Goal: Task Accomplishment & Management: Manage account settings

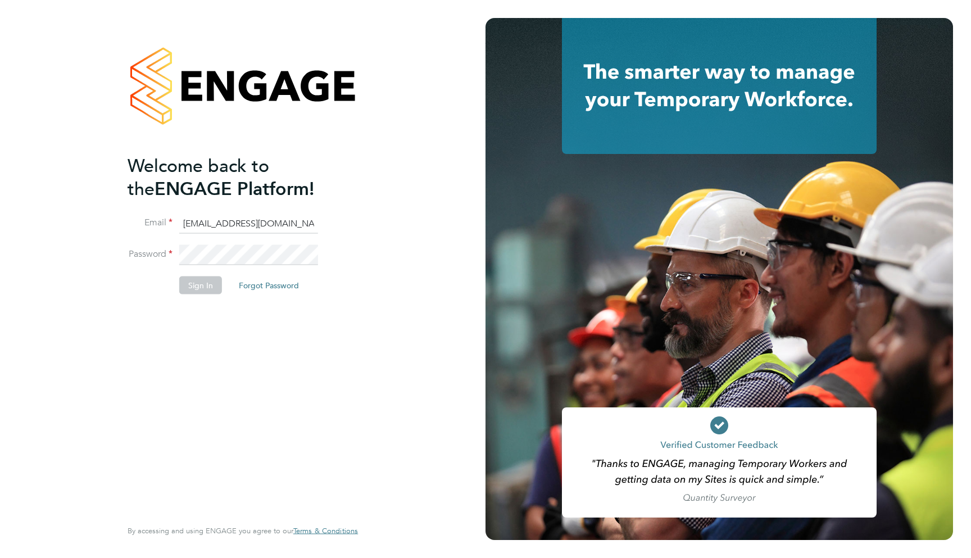
type input "support@engagelabs.io"
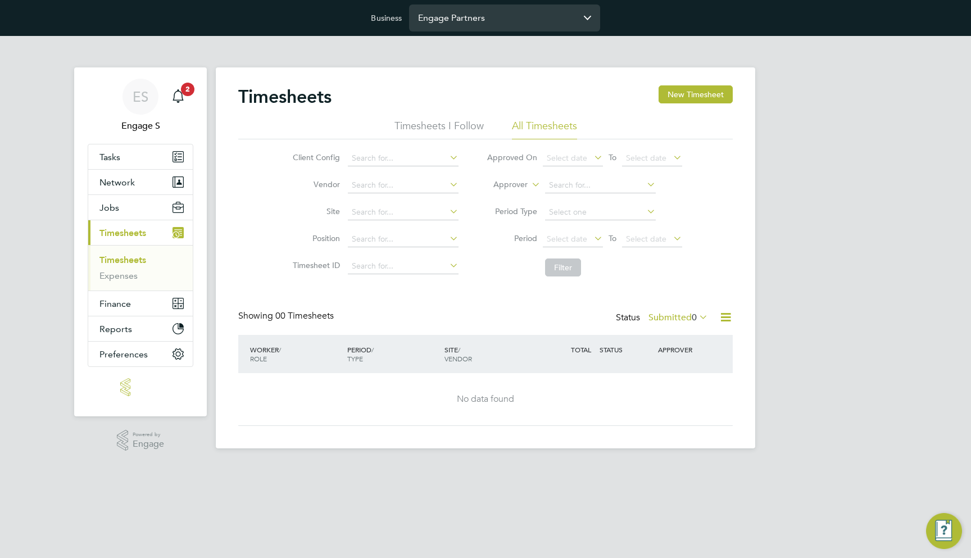
click at [514, 23] on input "Engage Partners" at bounding box center [504, 17] width 191 height 26
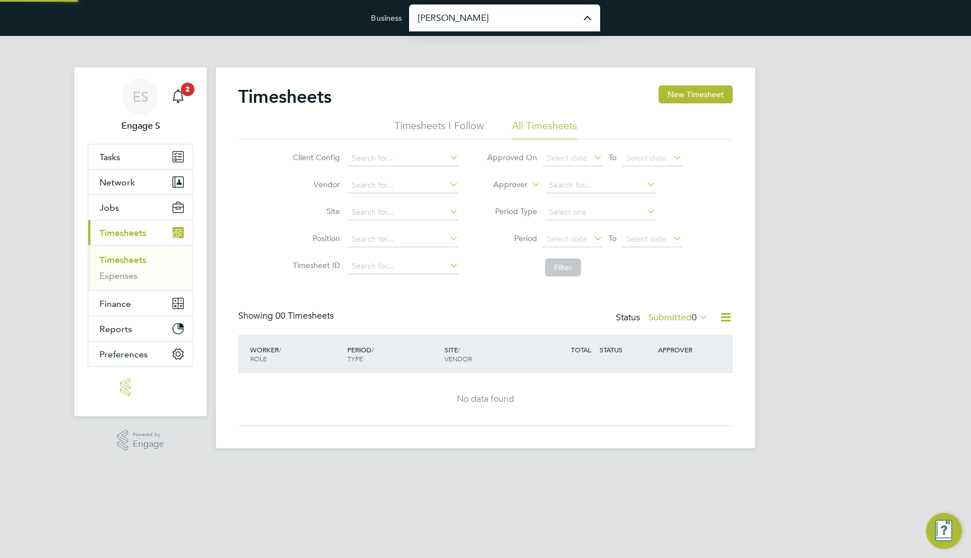
type input "[PERSON_NAME] Construction & Infrastructure Ltd"
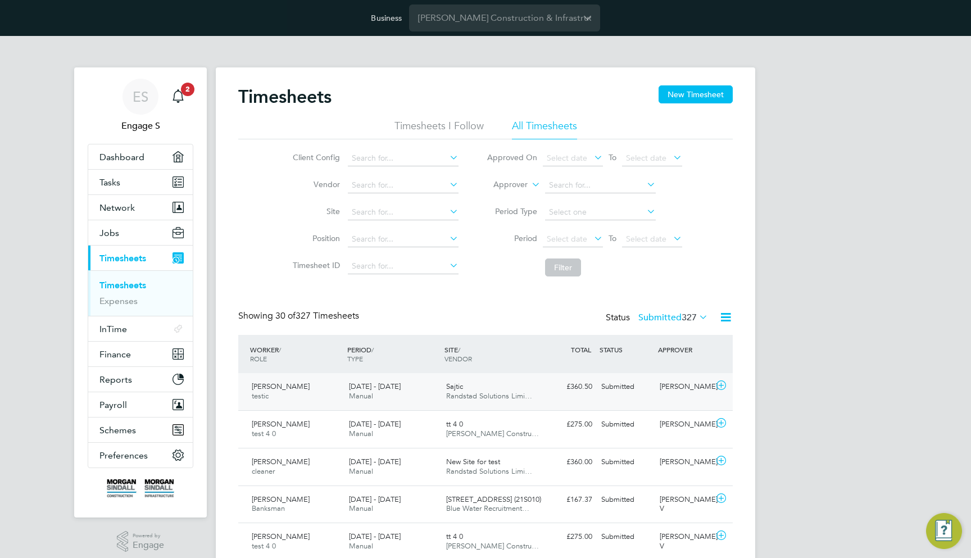
click at [548, 394] on div "£360.50 Submitted" at bounding box center [567, 386] width 58 height 19
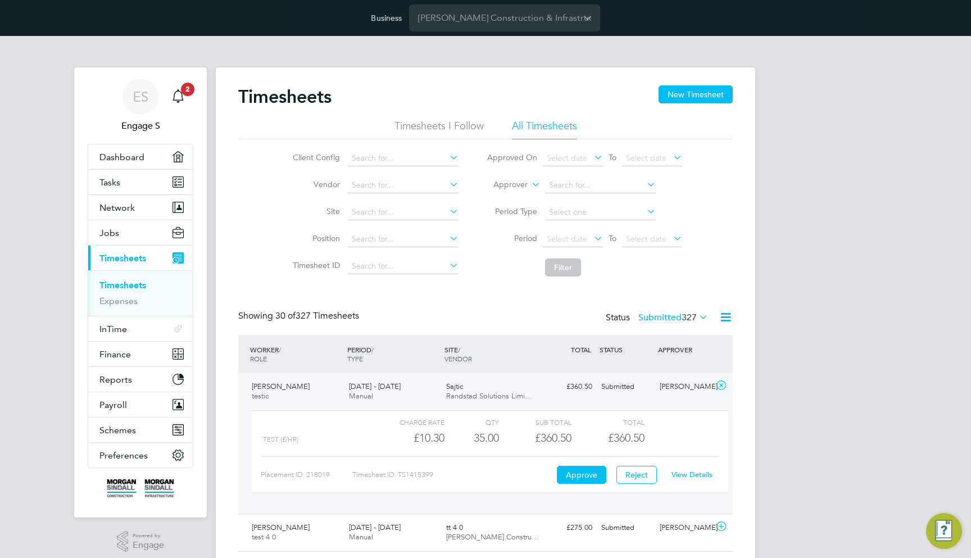
click at [673, 473] on link "View Details" at bounding box center [691, 475] width 41 height 10
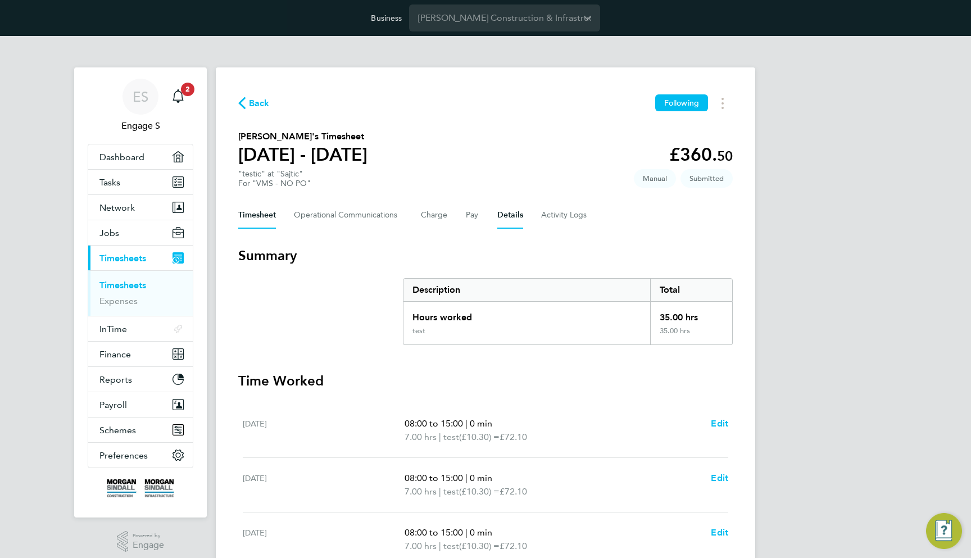
click at [497, 221] on button "Details" at bounding box center [510, 215] width 26 height 27
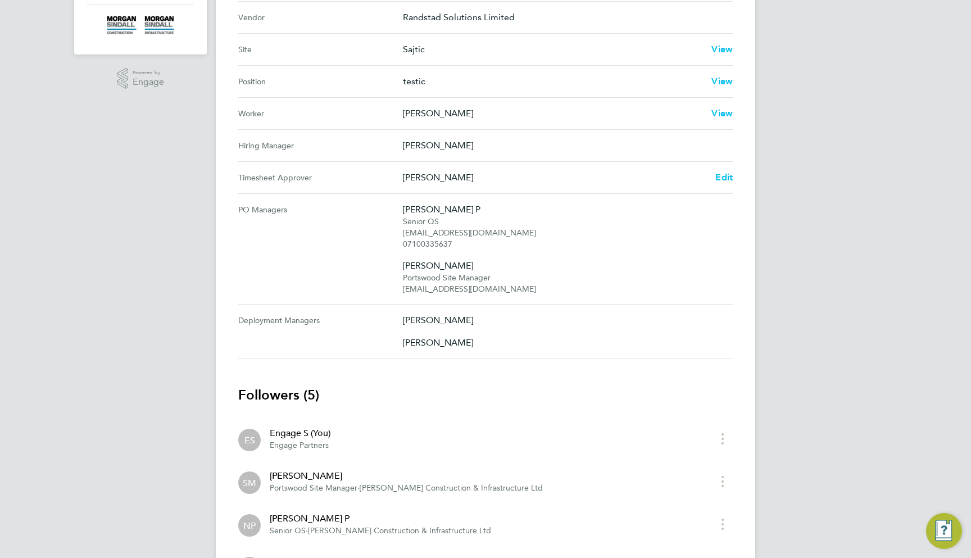
scroll to position [485, 0]
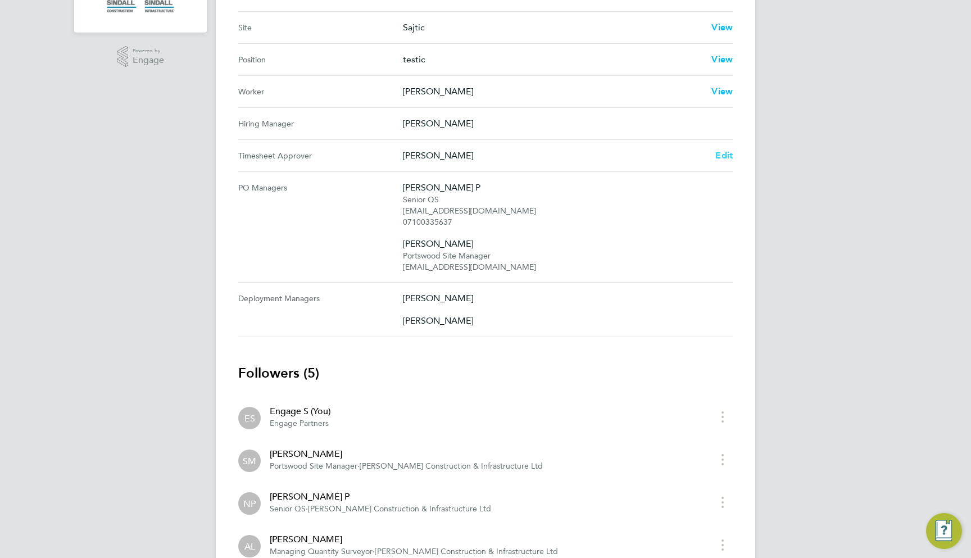
click at [726, 159] on span "Edit" at bounding box center [723, 155] width 17 height 11
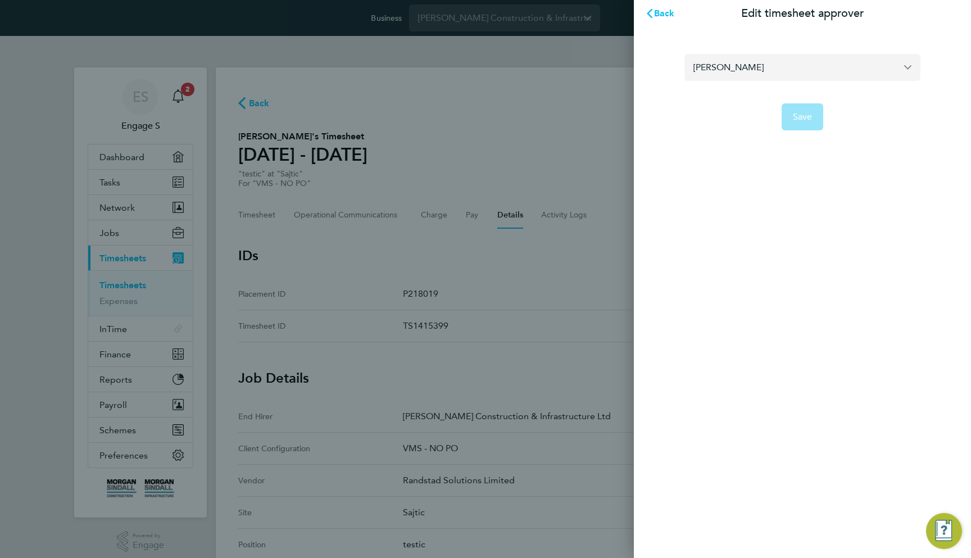
click at [744, 80] on div "Adam L" at bounding box center [802, 67] width 236 height 27
click at [750, 72] on input "Adam L" at bounding box center [802, 67] width 236 height 26
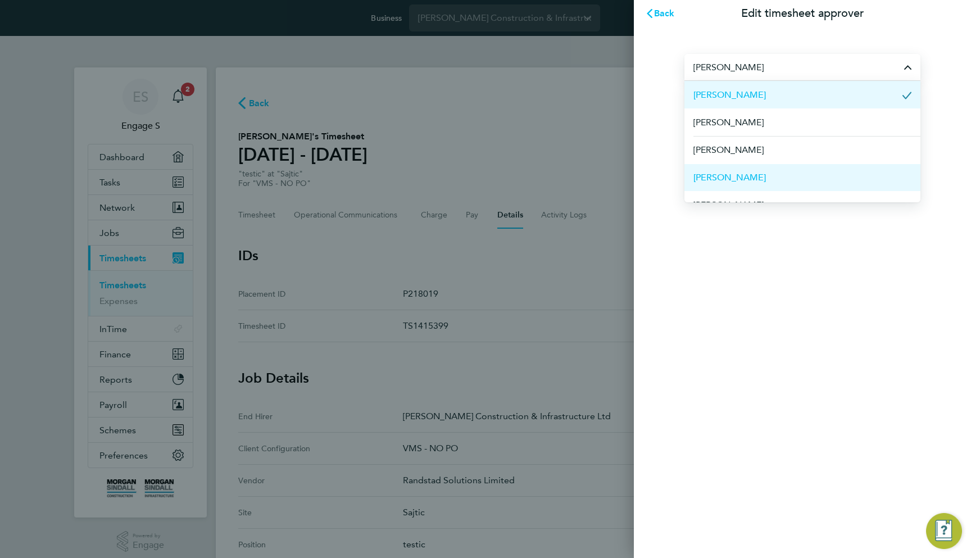
click at [766, 164] on li "Adam A" at bounding box center [802, 177] width 236 height 28
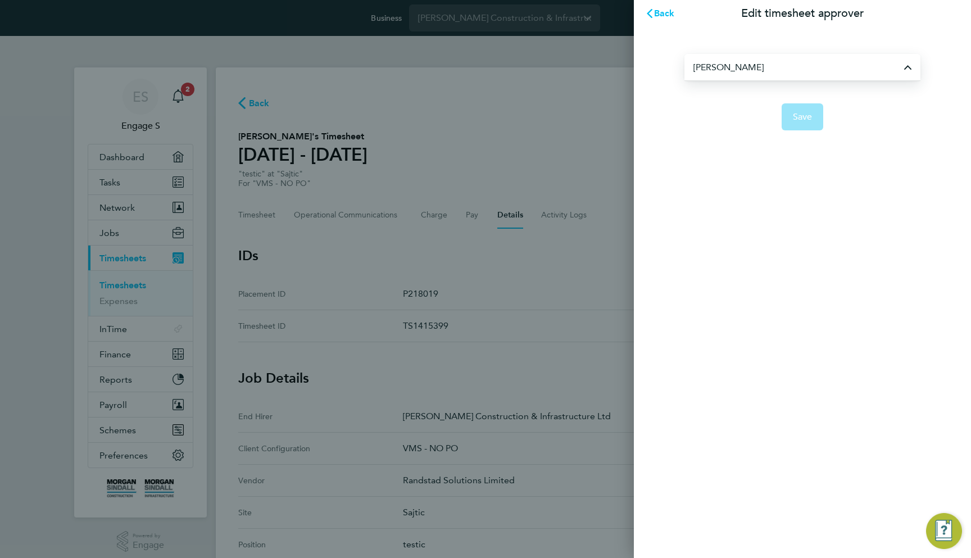
type input "Adam A"
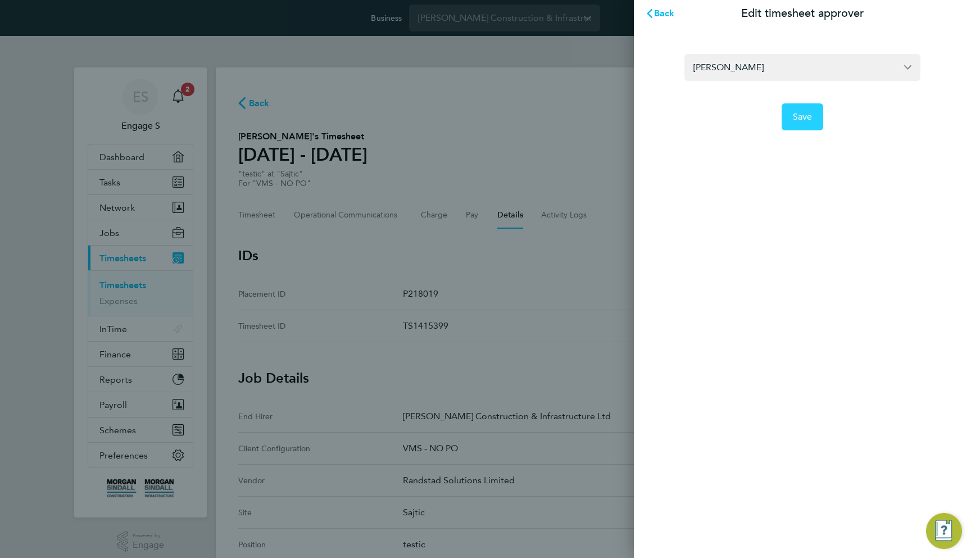
click at [789, 118] on button "Save" at bounding box center [802, 116] width 42 height 27
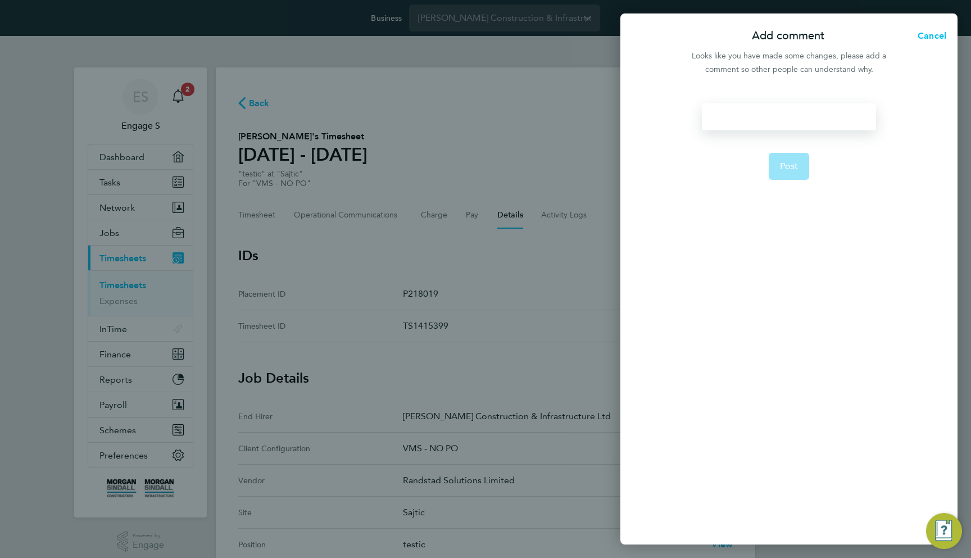
click at [725, 110] on div at bounding box center [789, 116] width 174 height 27
click at [739, 172] on form "A Post" at bounding box center [788, 245] width 183 height 285
click at [785, 166] on span "Post" at bounding box center [789, 166] width 19 height 11
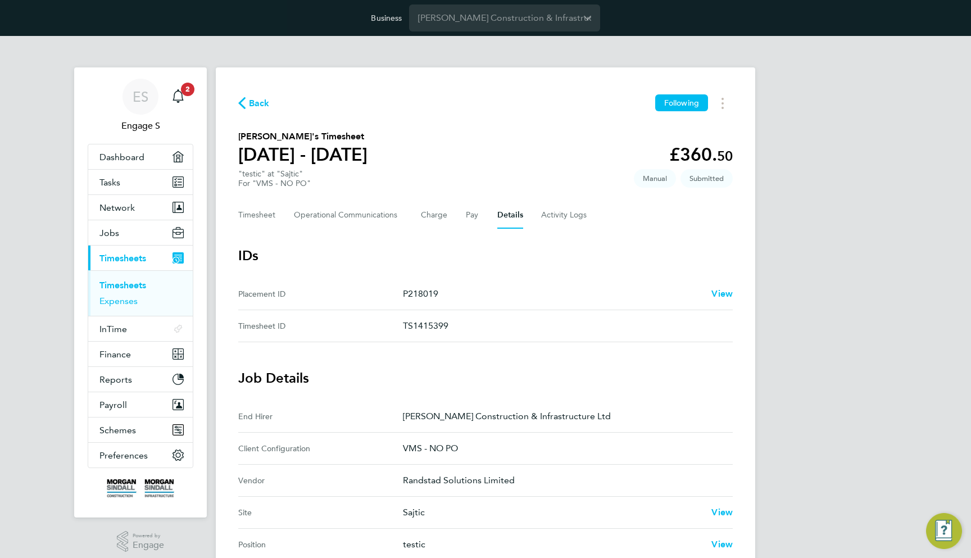
click at [119, 301] on link "Expenses" at bounding box center [118, 300] width 38 height 11
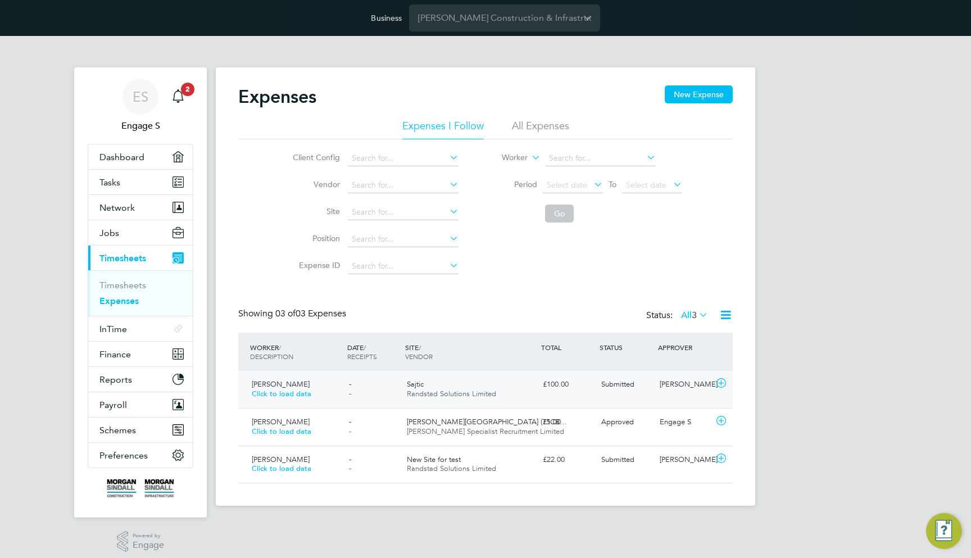
click at [488, 388] on div "Sajtic Randstad Solutions Limited" at bounding box center [470, 389] width 136 height 28
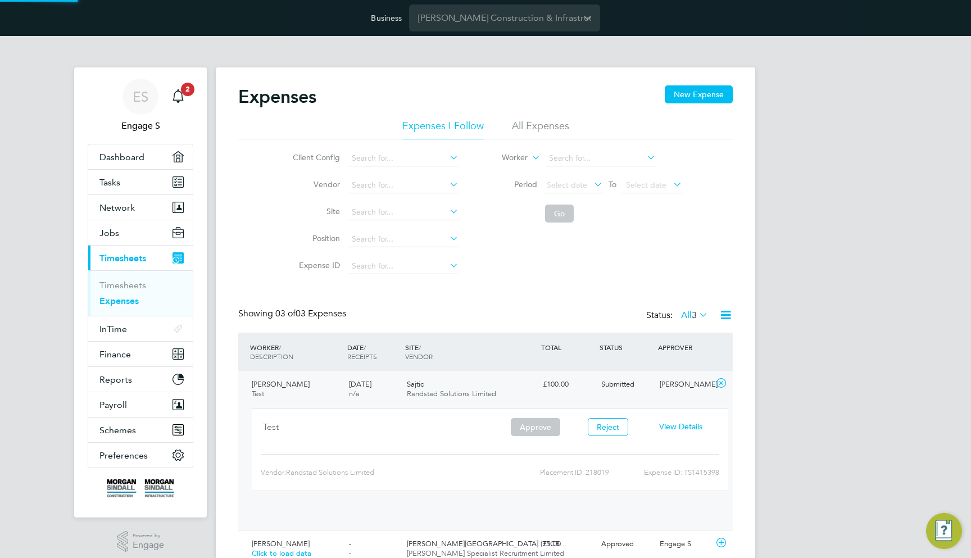
scroll to position [19, 202]
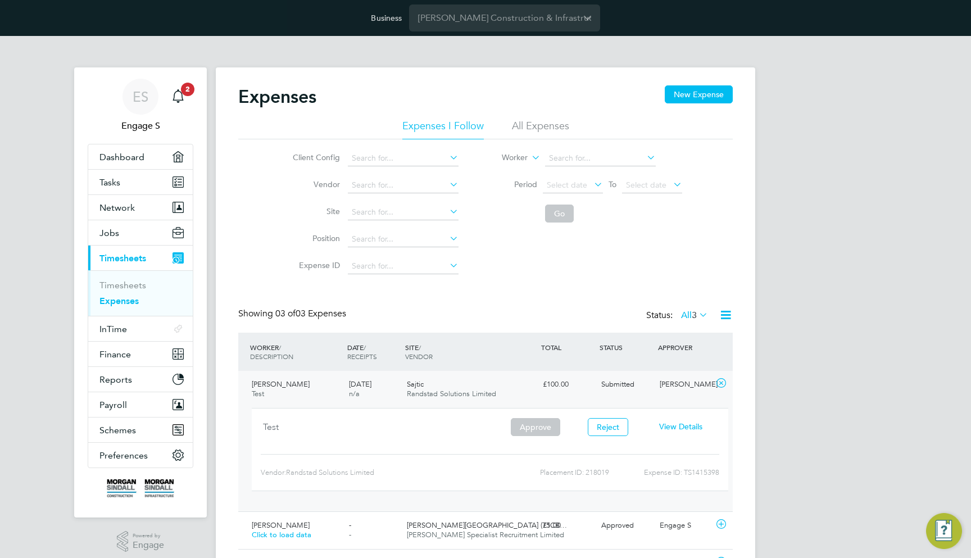
click at [688, 423] on span "View Details" at bounding box center [680, 426] width 43 height 10
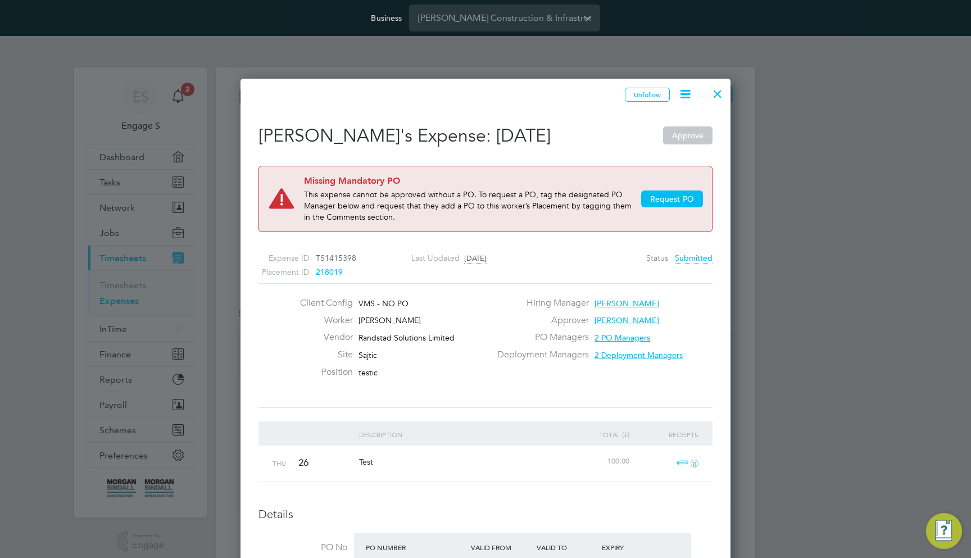
click at [686, 94] on icon at bounding box center [685, 94] width 14 height 14
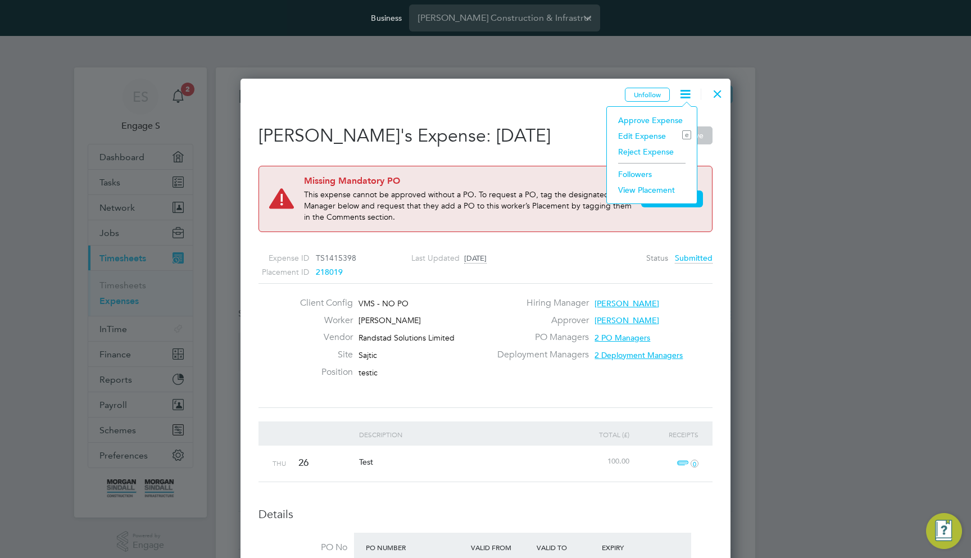
click at [652, 136] on li "Edit Expense e" at bounding box center [651, 136] width 79 height 16
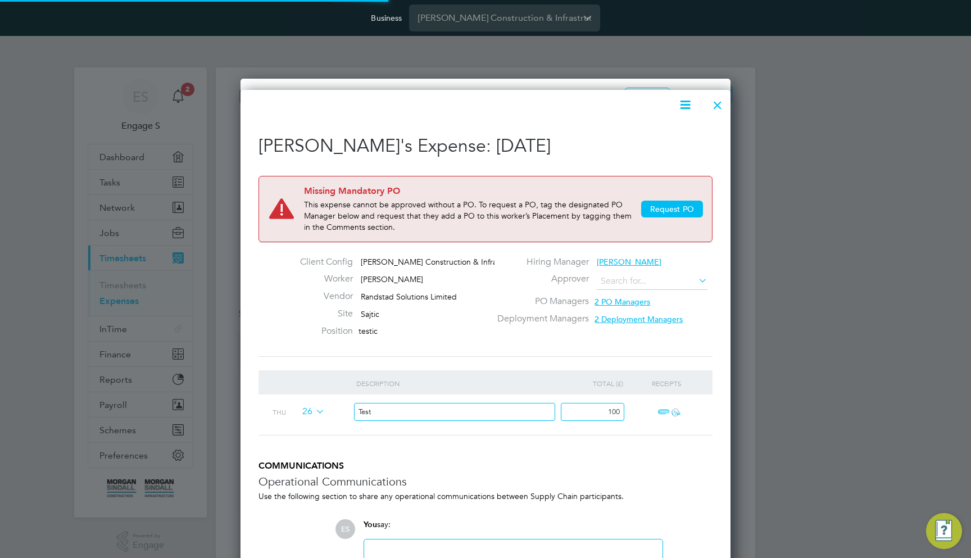
type input "Adam L"
click at [664, 278] on input at bounding box center [652, 281] width 111 height 17
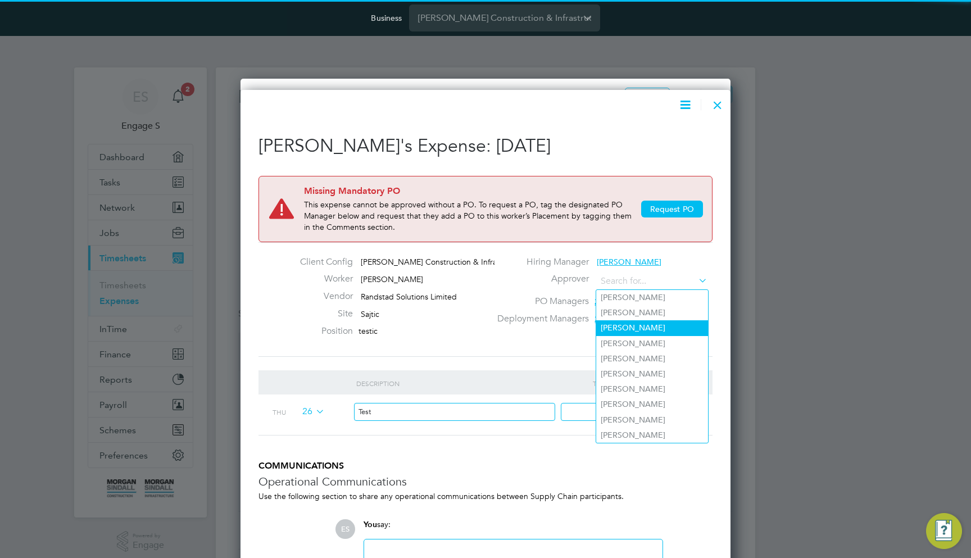
click at [653, 333] on li "Adam P" at bounding box center [652, 327] width 112 height 15
type input "Adam P"
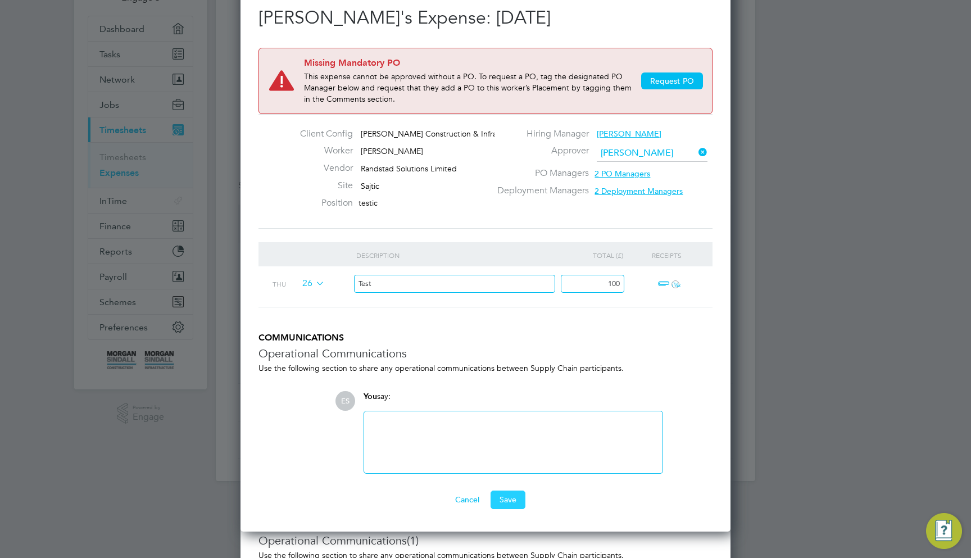
scroll to position [101, 0]
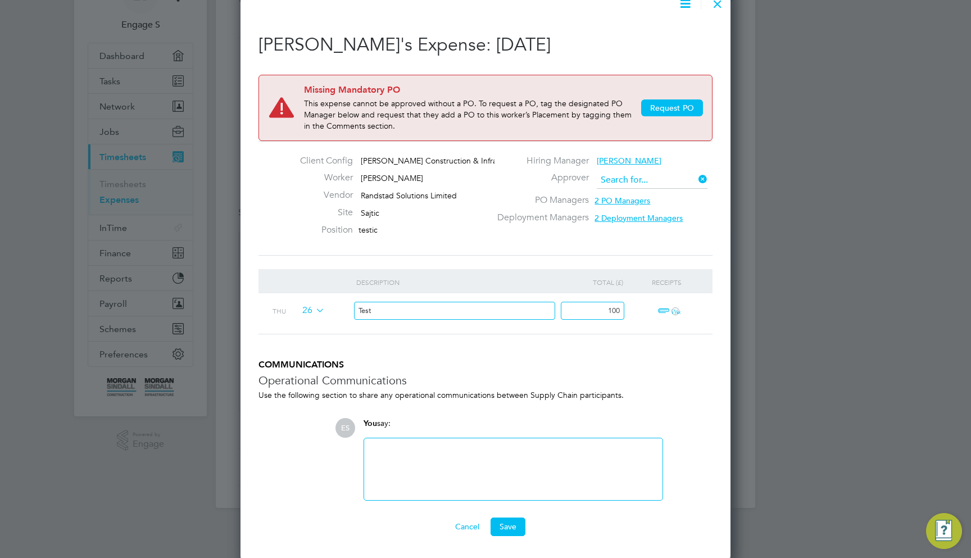
click at [666, 174] on input at bounding box center [652, 180] width 111 height 17
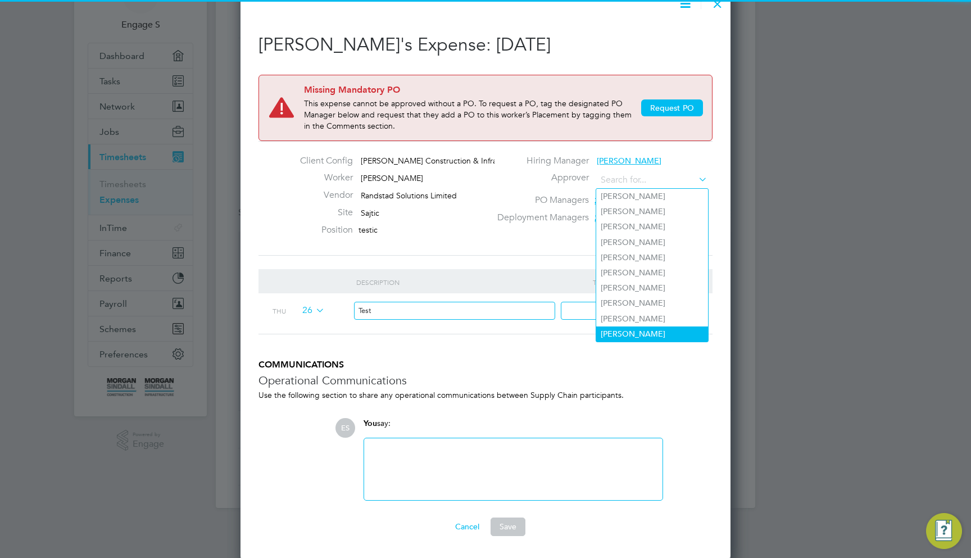
click at [652, 326] on li "Adam G" at bounding box center [652, 333] width 112 height 15
type input "Adam G"
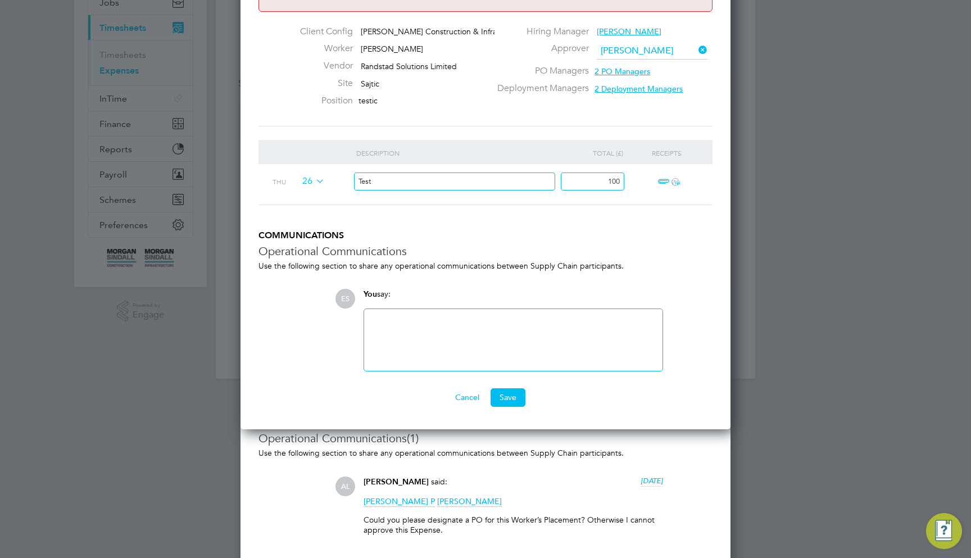
scroll to position [248, 0]
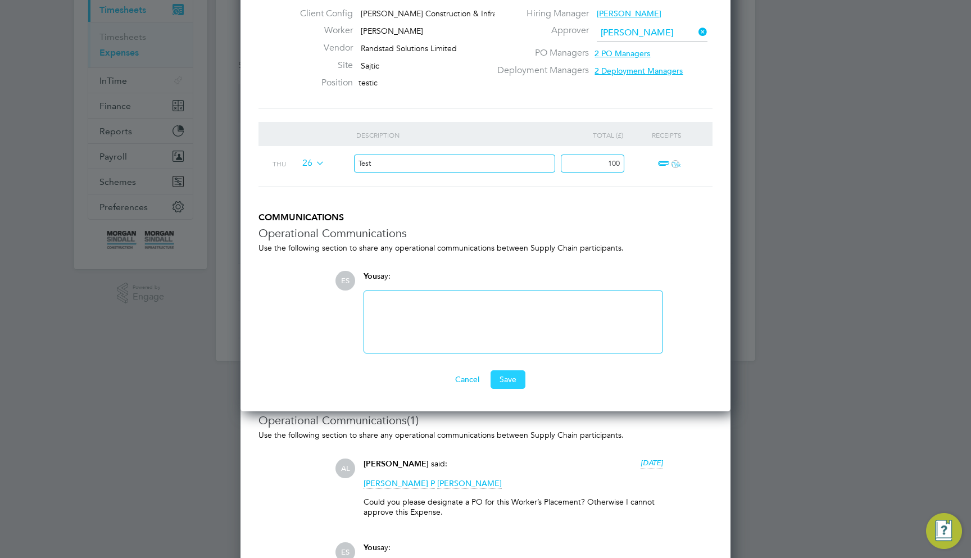
click at [508, 375] on button "Save" at bounding box center [507, 379] width 35 height 18
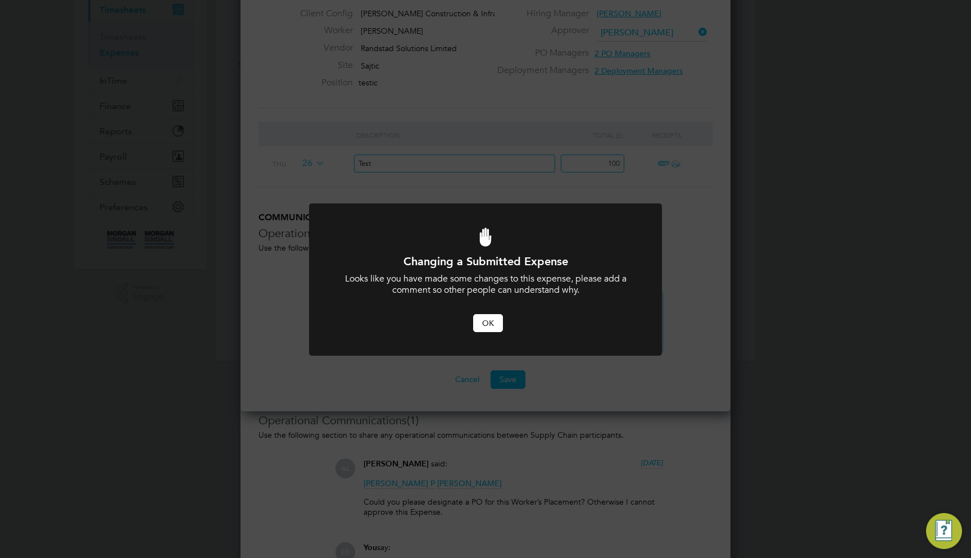
click at [493, 324] on button "OK" at bounding box center [488, 323] width 30 height 18
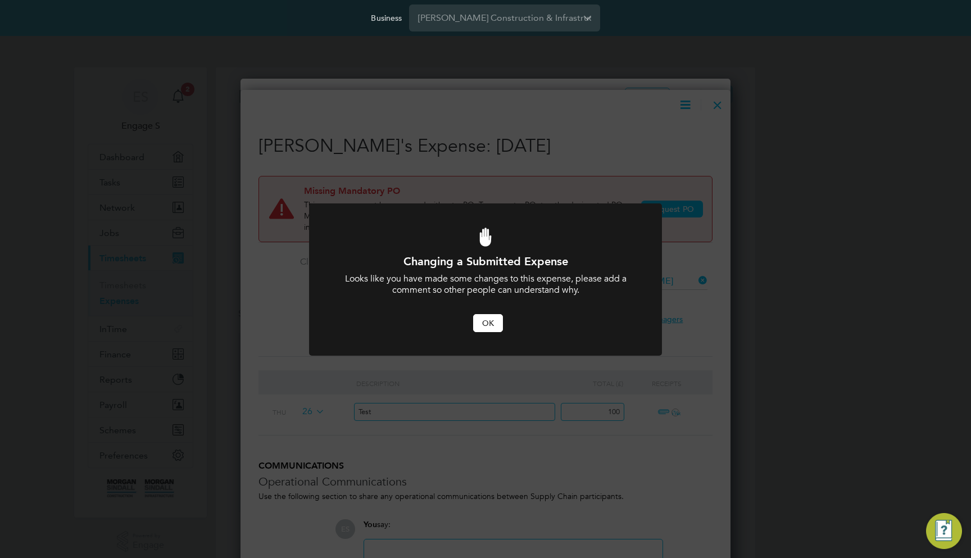
scroll to position [248, 0]
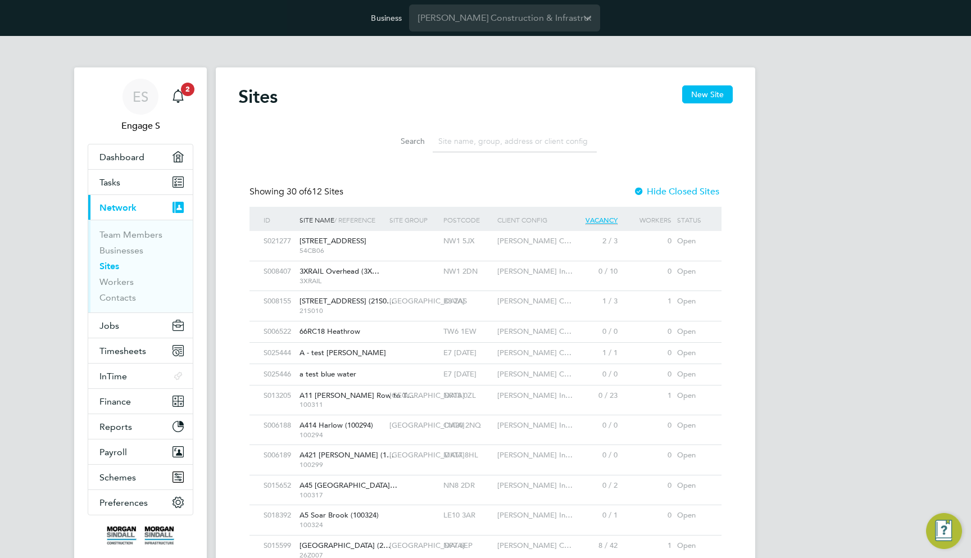
click at [553, 246] on div "Morgan Sindall C…" at bounding box center [530, 241] width 72 height 21
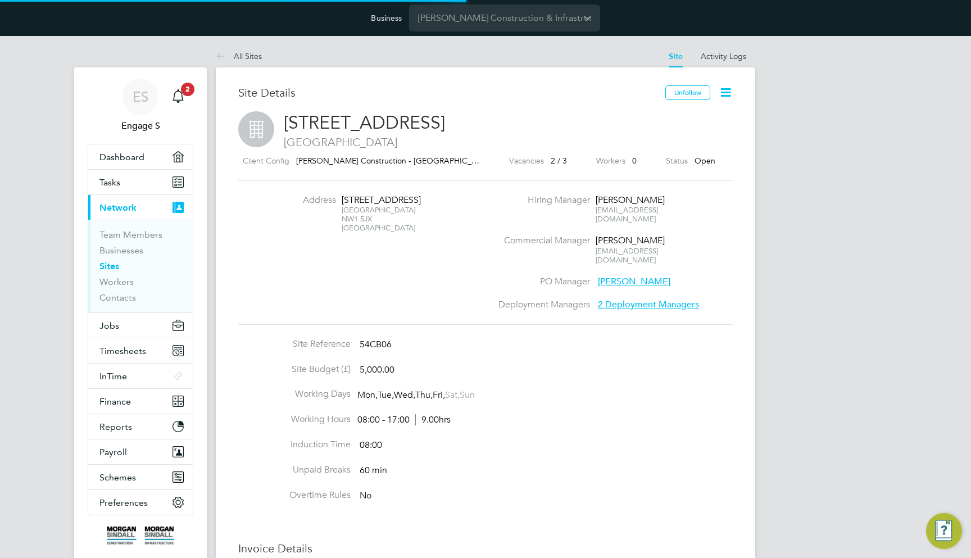
scroll to position [1101, 442]
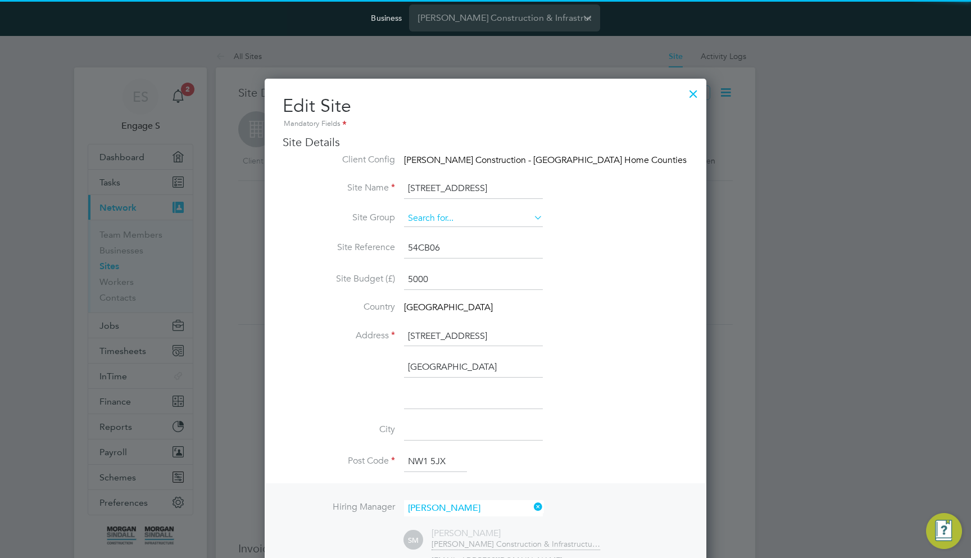
click at [498, 218] on input at bounding box center [473, 218] width 139 height 17
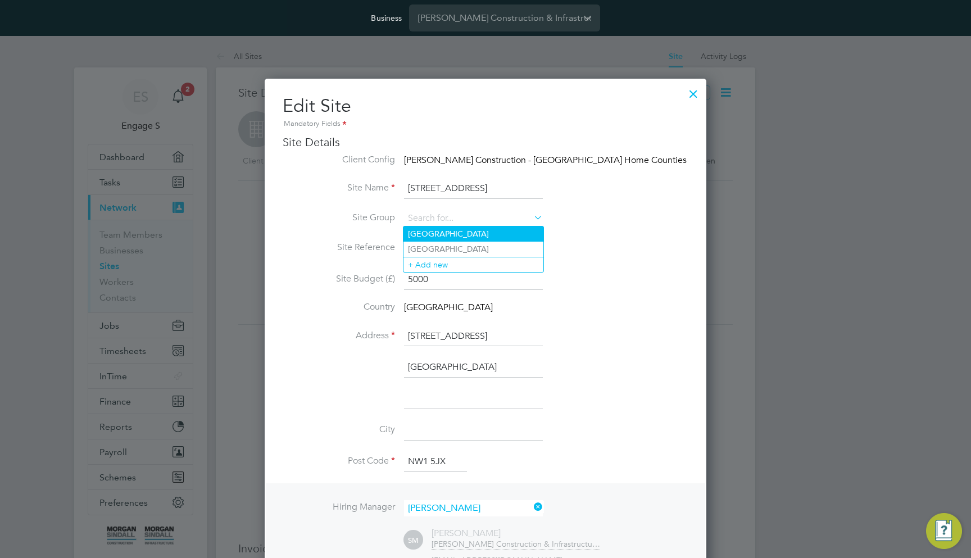
click at [493, 229] on li "[GEOGRAPHIC_DATA]" at bounding box center [473, 233] width 140 height 15
type input "[GEOGRAPHIC_DATA]"
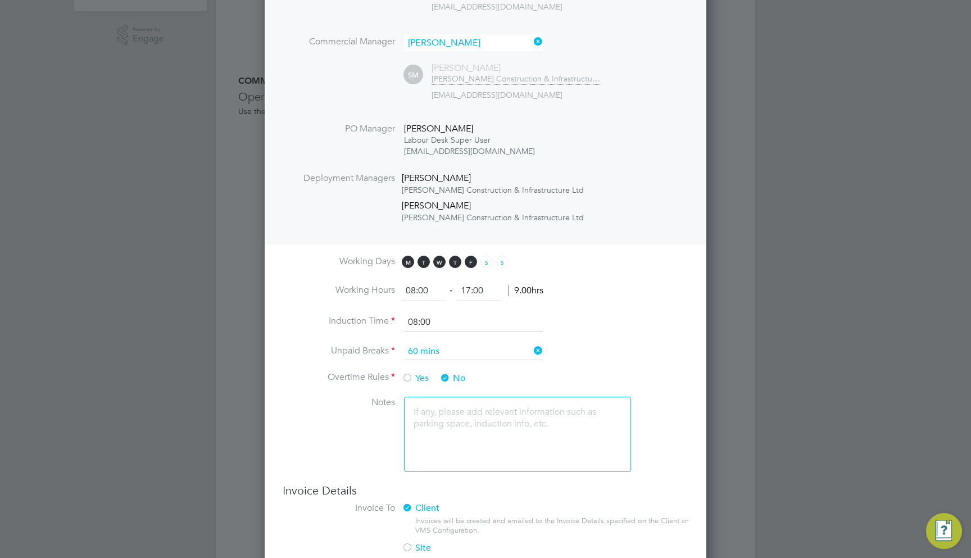
scroll to position [644, 0]
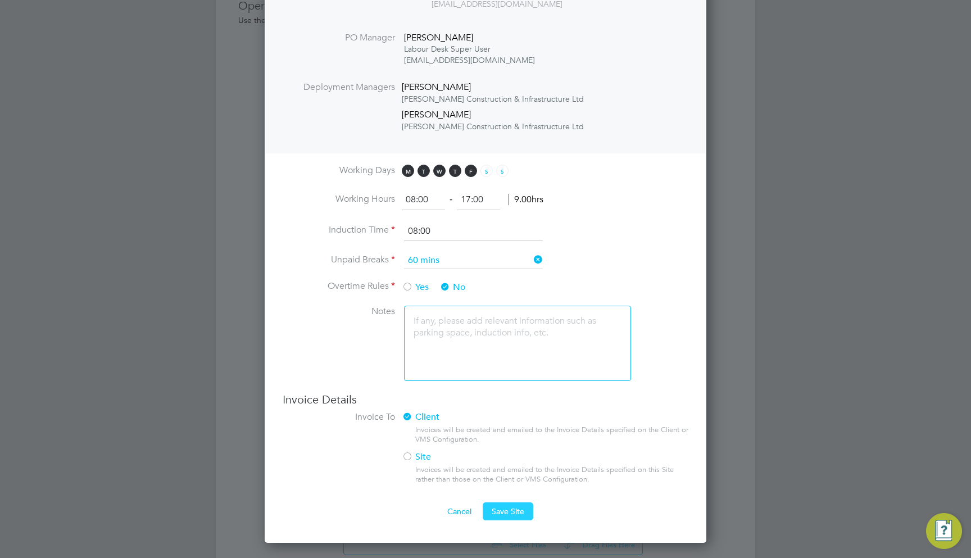
click at [520, 508] on span "Save Site" at bounding box center [507, 511] width 33 height 10
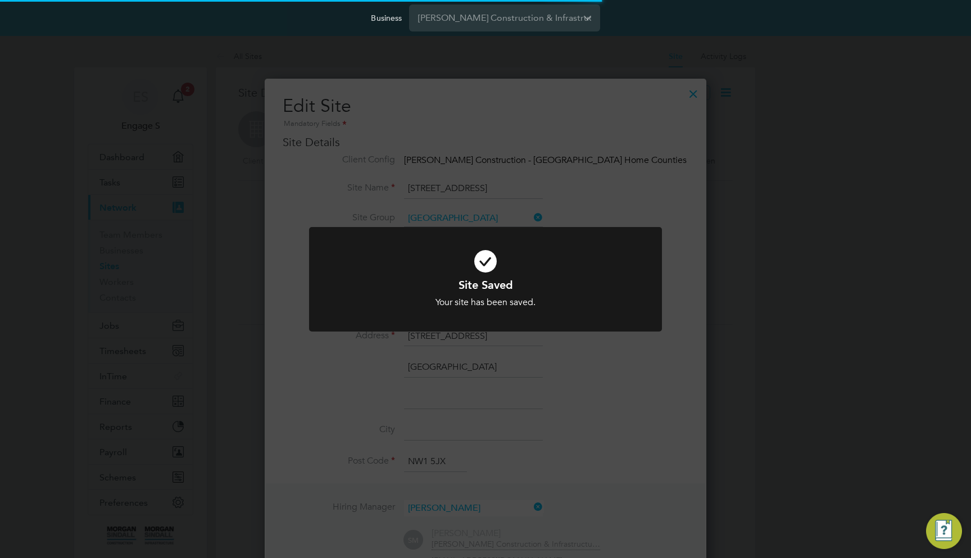
scroll to position [1101, 442]
click at [634, 198] on div "Site Saved Your site has been saved. Cancel Okay" at bounding box center [485, 279] width 971 height 558
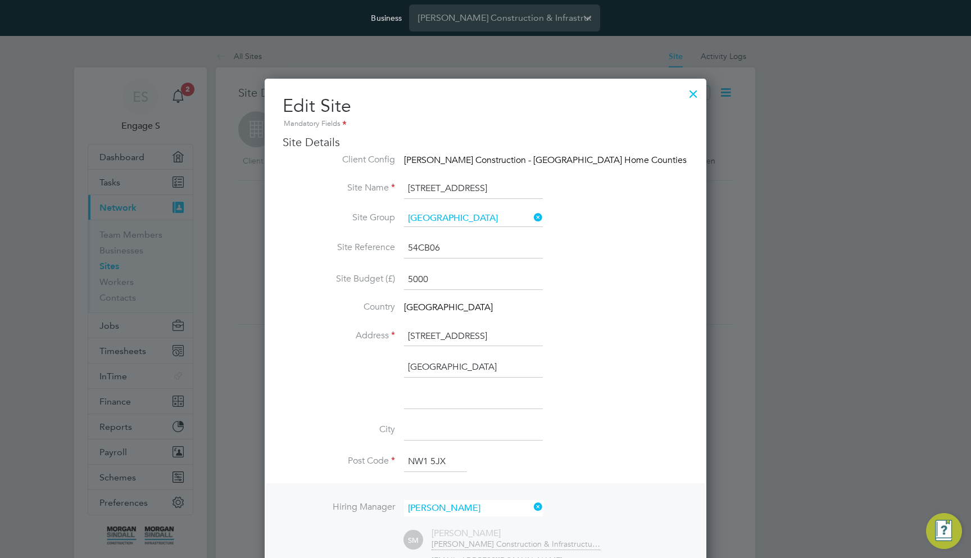
scroll to position [1, 0]
click at [523, 217] on input at bounding box center [473, 217] width 139 height 17
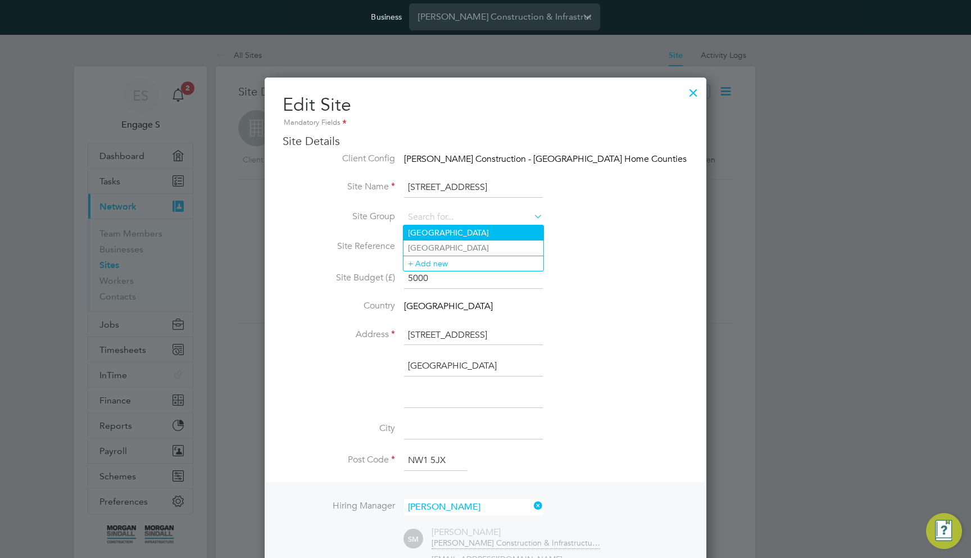
click at [499, 231] on li "[GEOGRAPHIC_DATA]" at bounding box center [473, 232] width 140 height 15
type input "[GEOGRAPHIC_DATA]"
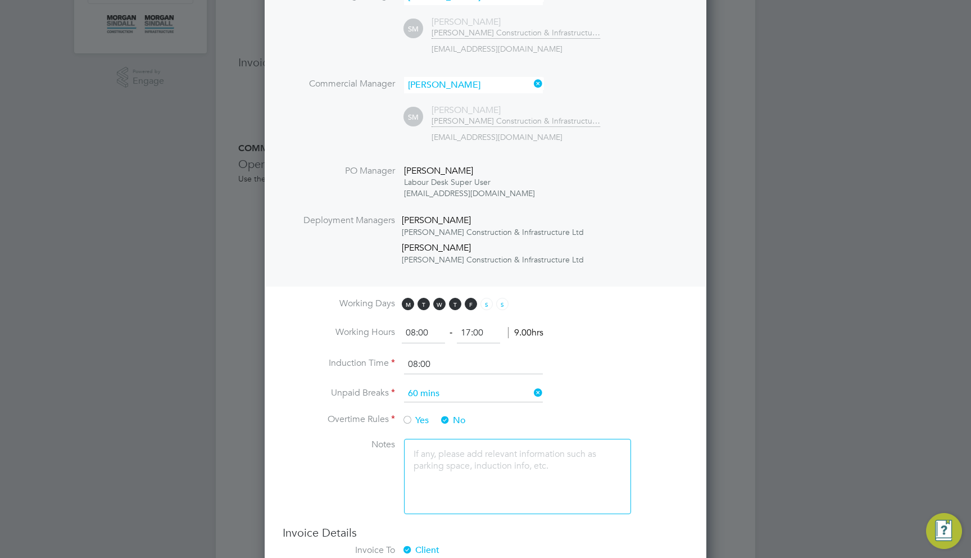
scroll to position [715, 0]
